Goal: Information Seeking & Learning: Learn about a topic

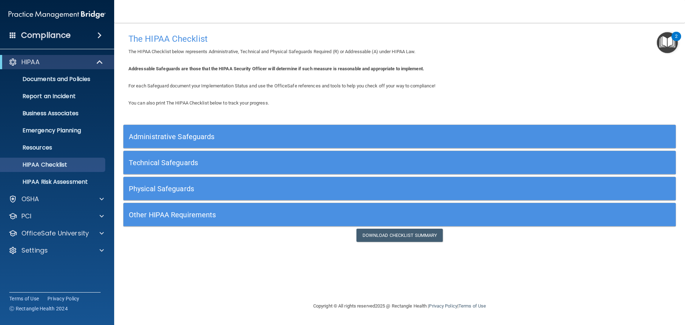
click at [306, 134] on h5 "Administrative Safeguards" at bounding box center [331, 137] width 404 height 8
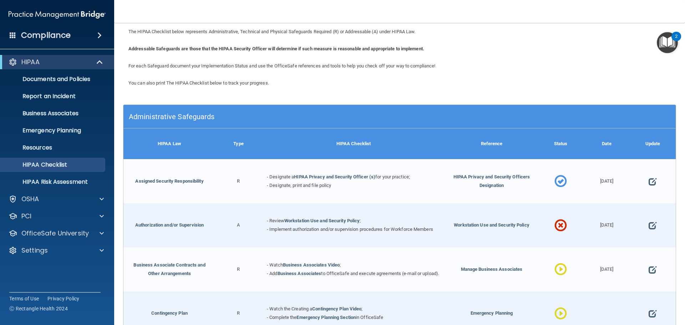
scroll to position [36, 0]
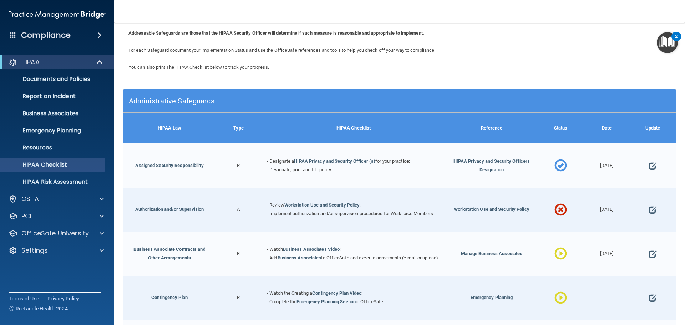
click at [242, 100] on h5 "Administrative Safeguards" at bounding box center [331, 101] width 404 height 8
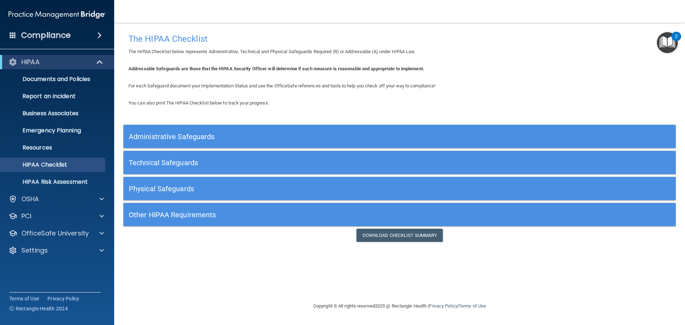
scroll to position [0, 0]
click at [179, 158] on div "Technical Safeguards" at bounding box center [331, 163] width 414 height 16
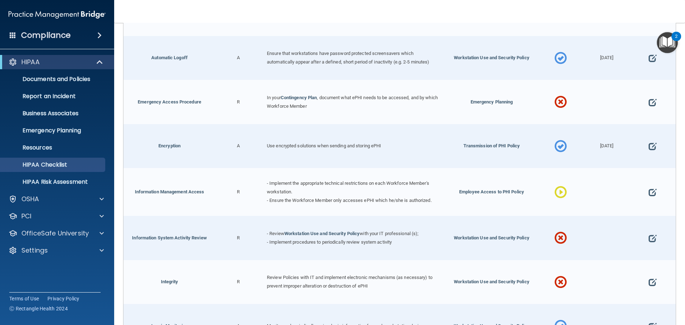
scroll to position [214, 0]
click at [557, 191] on span at bounding box center [561, 191] width 12 height 31
click at [649, 190] on span at bounding box center [653, 192] width 8 height 22
select select "in_progress"
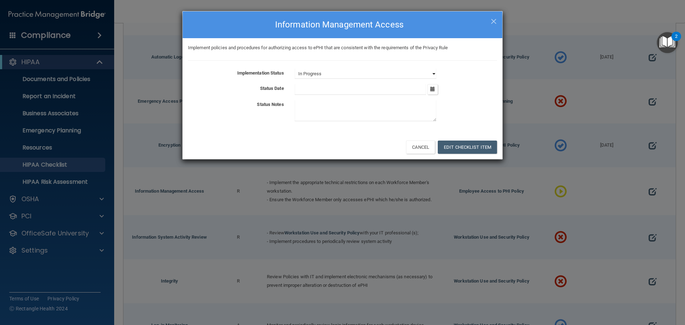
click at [314, 73] on select "Not Started In Progress Completed" at bounding box center [366, 74] width 142 height 10
click at [460, 80] on div "Implementation Status Not Started In Progress Completed Status Date [DATE] Mon …" at bounding box center [342, 96] width 309 height 55
click at [491, 17] on span "×" at bounding box center [494, 20] width 6 height 14
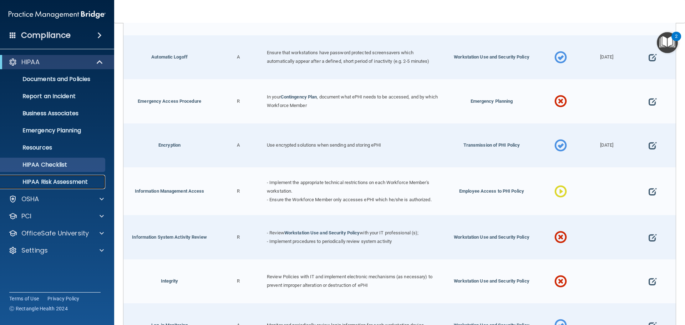
click at [55, 179] on p "HIPAA Risk Assessment" at bounding box center [53, 181] width 97 height 7
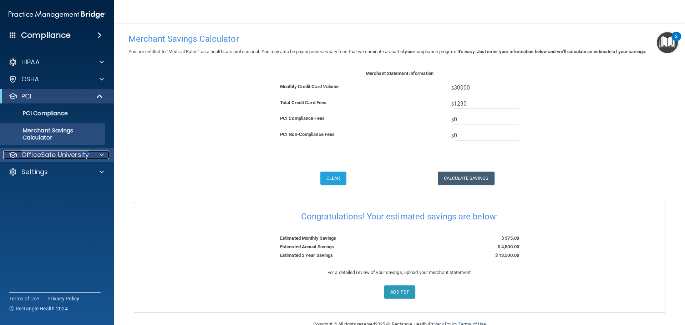
click at [90, 159] on div "OfficeSafe University" at bounding box center [47, 155] width 89 height 9
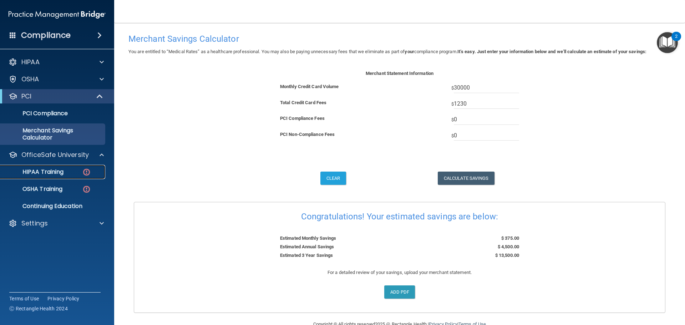
click at [56, 172] on p "HIPAA Training" at bounding box center [34, 171] width 59 height 7
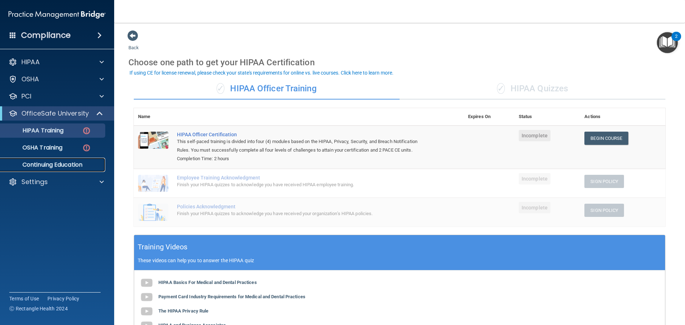
click at [35, 168] on p "Continuing Education" at bounding box center [53, 164] width 97 height 7
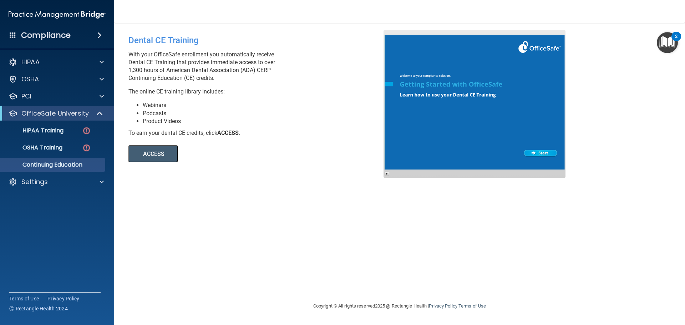
click at [287, 226] on div "Dental CE Training With your OfficeSafe enrollment you automatically receive De…" at bounding box center [400, 162] width 543 height 265
